Goal: Navigation & Orientation: Find specific page/section

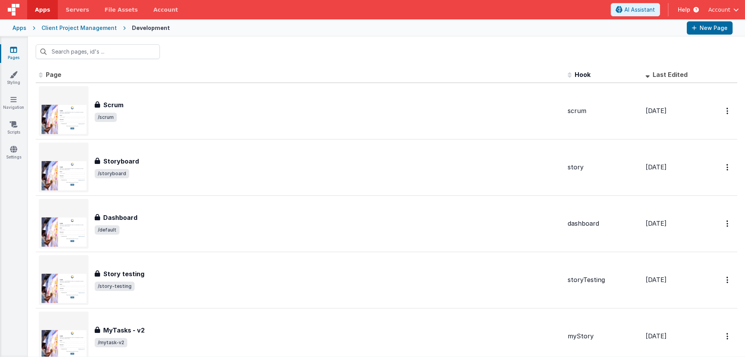
click at [39, 5] on link "Apps" at bounding box center [42, 9] width 31 height 19
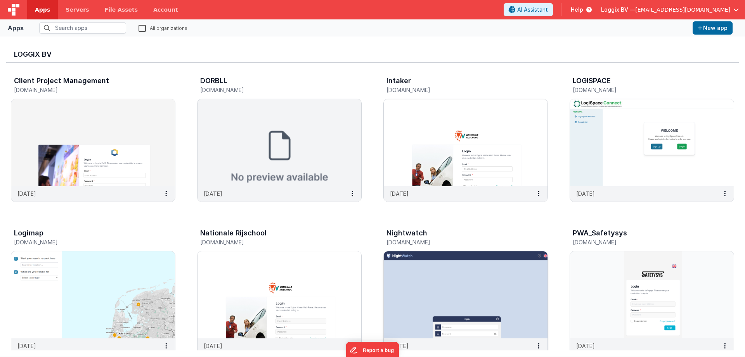
click at [402, 275] on img at bounding box center [466, 294] width 164 height 87
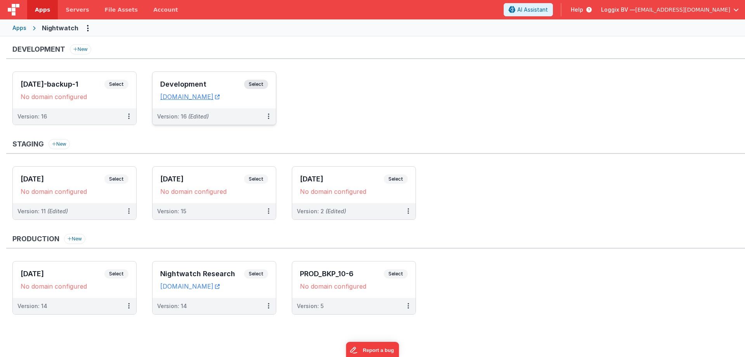
click at [258, 87] on span "Select" at bounding box center [256, 84] width 24 height 9
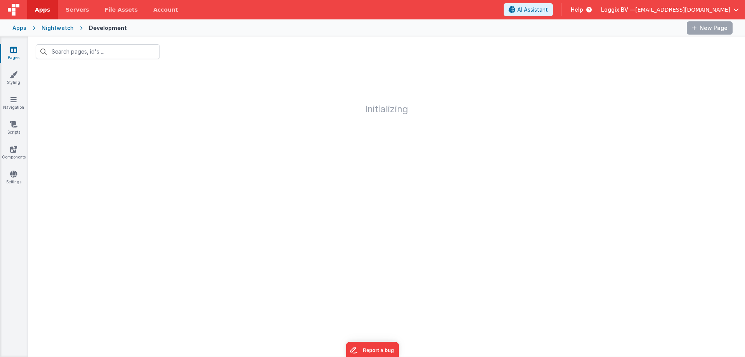
click at [282, 34] on div at bounding box center [407, 27] width 548 height 13
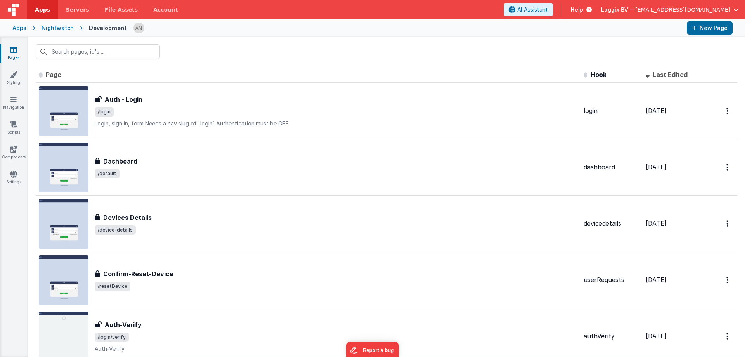
click at [282, 34] on div at bounding box center [407, 27] width 548 height 13
click at [288, 36] on div "Apps Nightwatch Development New Page" at bounding box center [372, 27] width 745 height 17
click at [17, 78] on icon at bounding box center [14, 75] width 8 height 8
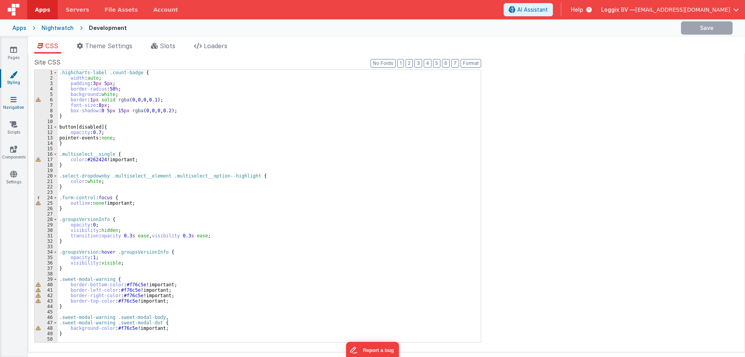
click at [10, 105] on link "Navigation" at bounding box center [14, 103] width 28 height 16
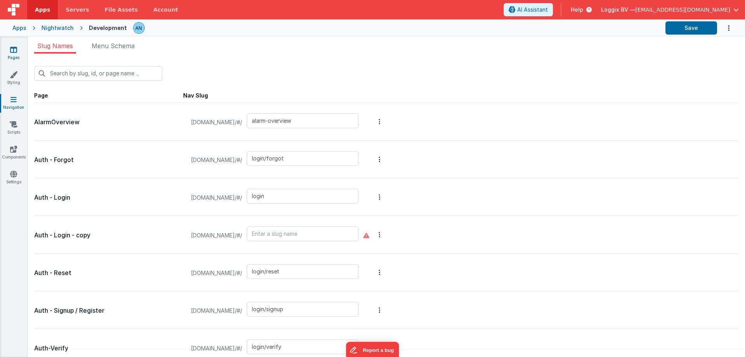
click at [14, 52] on icon at bounding box center [13, 50] width 7 height 8
